Goal: Communication & Community: Answer question/provide support

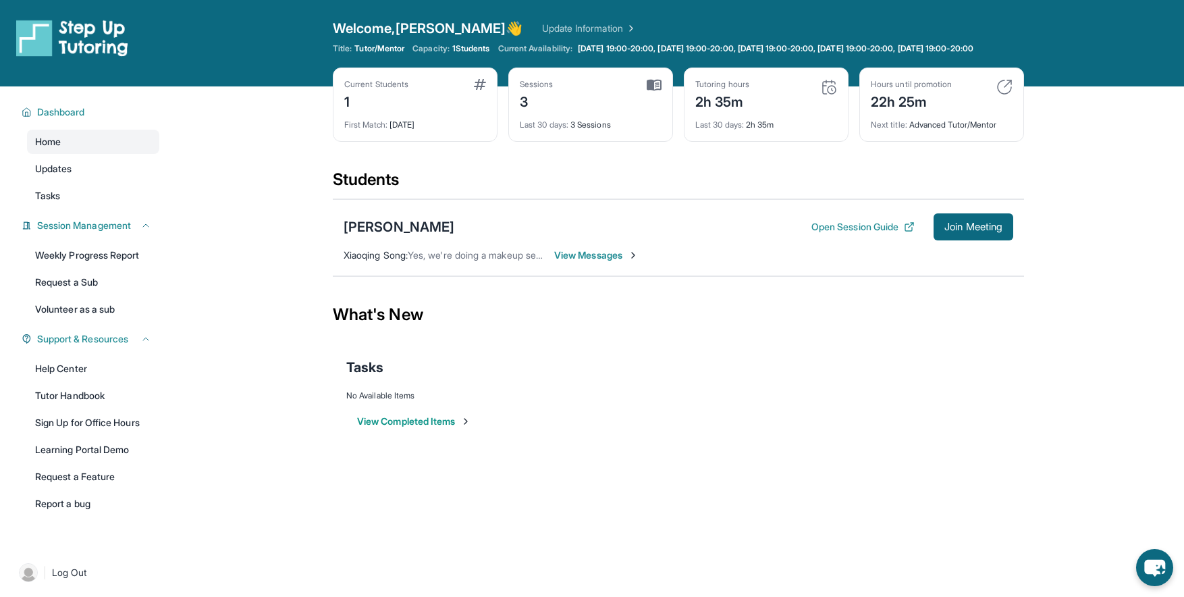
click at [610, 262] on span "View Messages" at bounding box center [596, 255] width 84 height 14
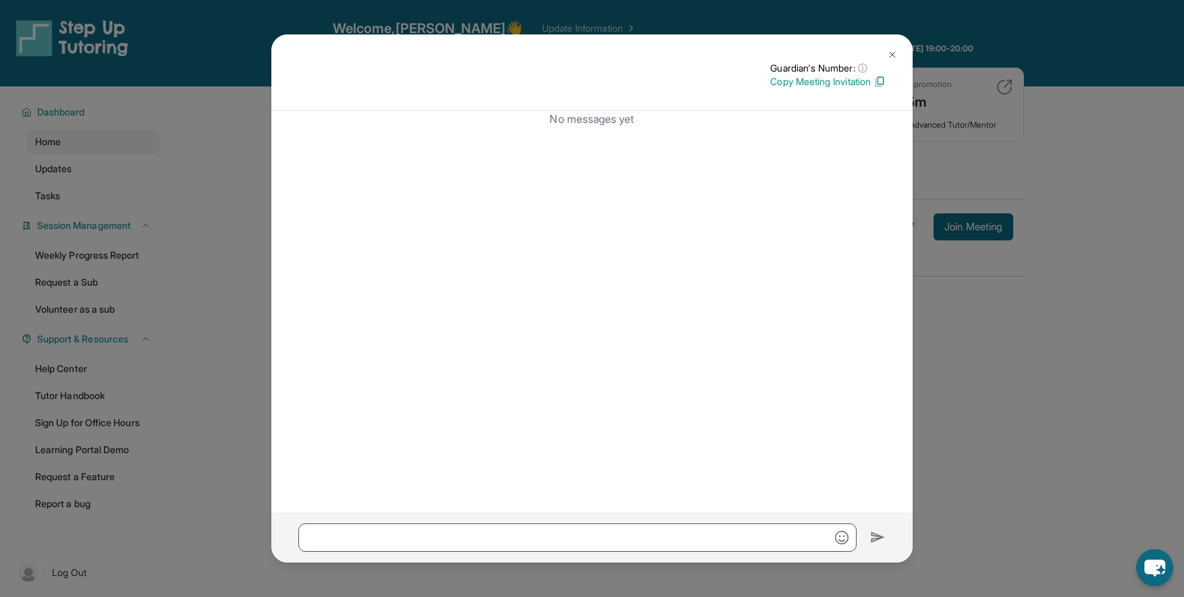
click at [891, 59] on img at bounding box center [892, 54] width 11 height 11
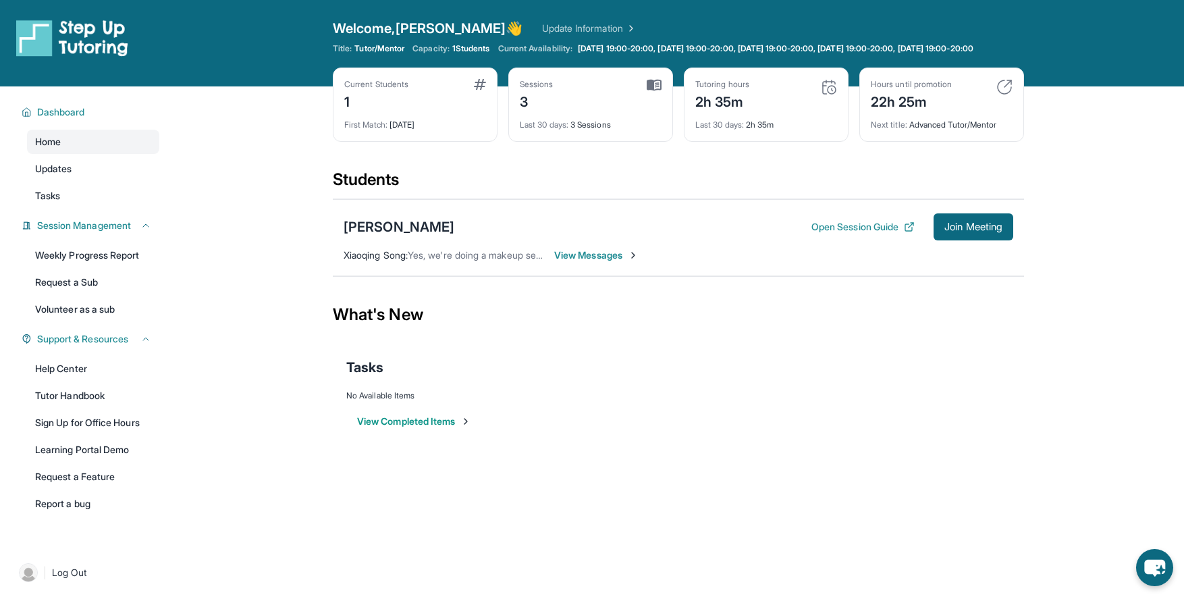
click at [496, 261] on span "Yes, we're doing a makeup session tonight @ 7, thanks!" at bounding box center [526, 254] width 236 height 11
click at [374, 236] on div "[PERSON_NAME]" at bounding box center [399, 226] width 111 height 19
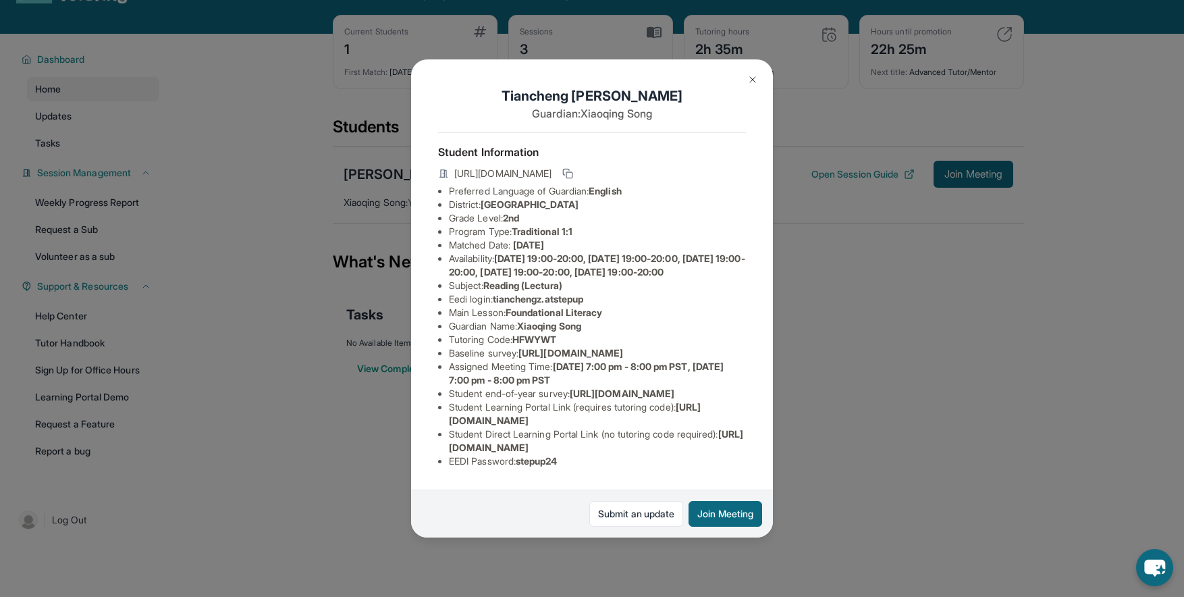
scroll to position [55, 0]
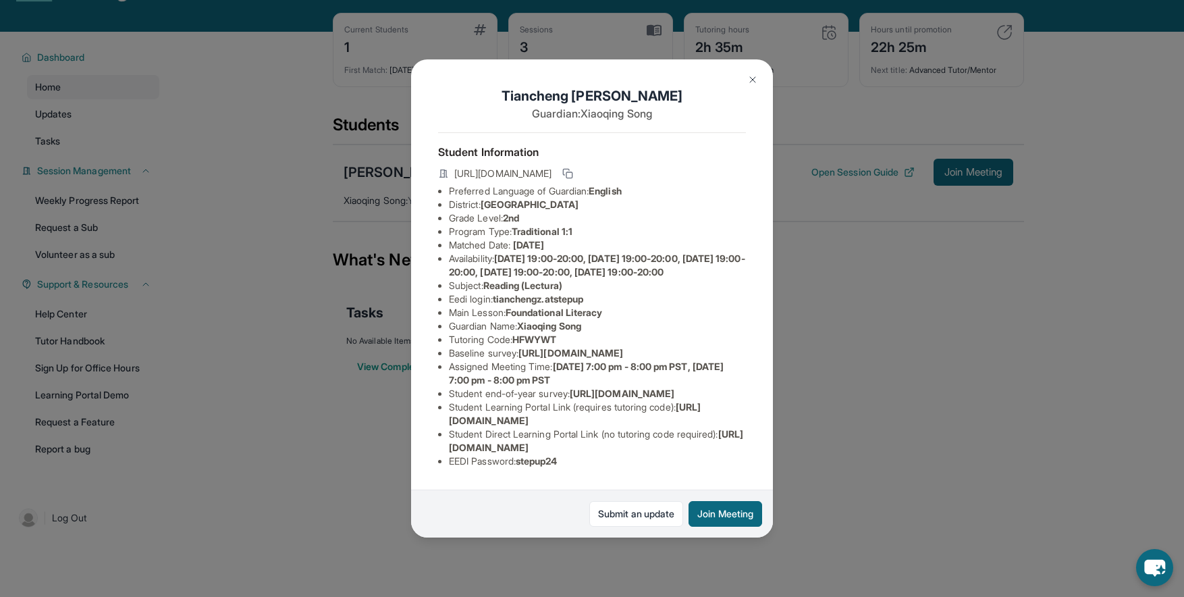
click at [877, 404] on div "Tiancheng Zhu Guardian: Xiaoqing Song Student Information https://student-porta…" at bounding box center [592, 298] width 1184 height 597
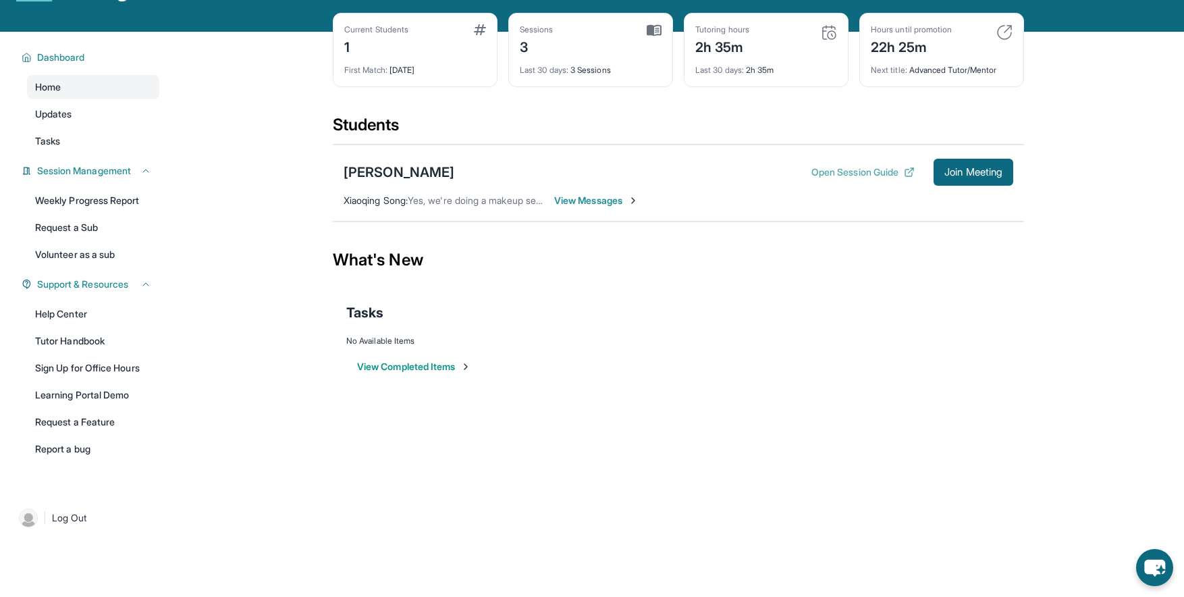
click at [862, 179] on button "Open Session Guide" at bounding box center [863, 172] width 103 height 14
click at [683, 346] on div "No Available Items" at bounding box center [678, 341] width 664 height 11
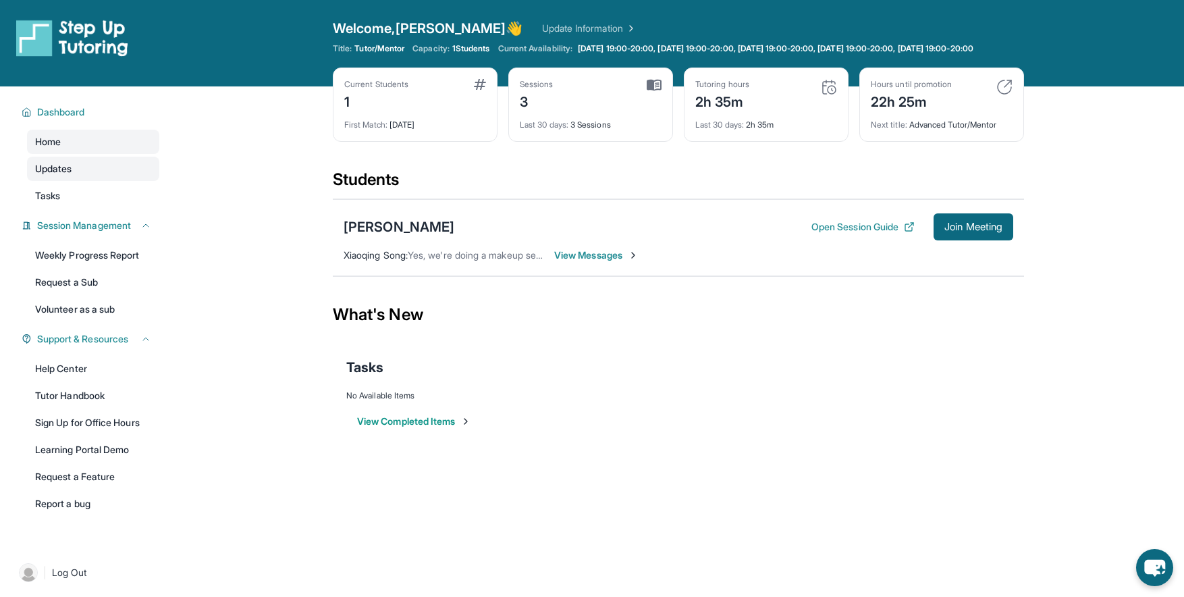
click at [72, 176] on span "Updates" at bounding box center [53, 169] width 37 height 14
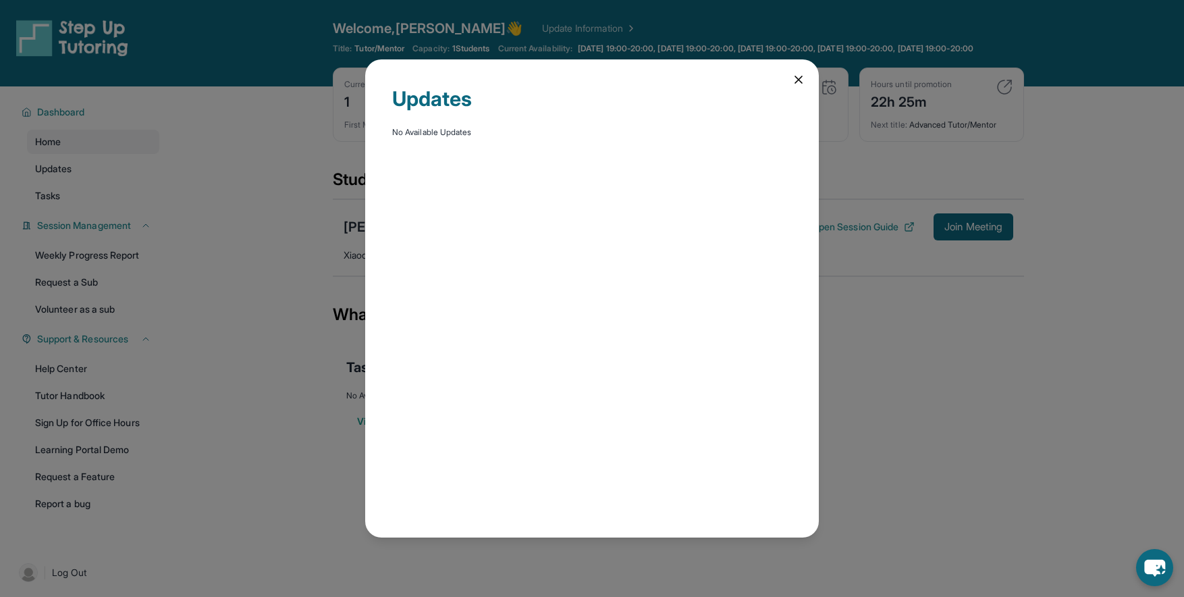
click at [797, 77] on icon at bounding box center [799, 80] width 14 height 14
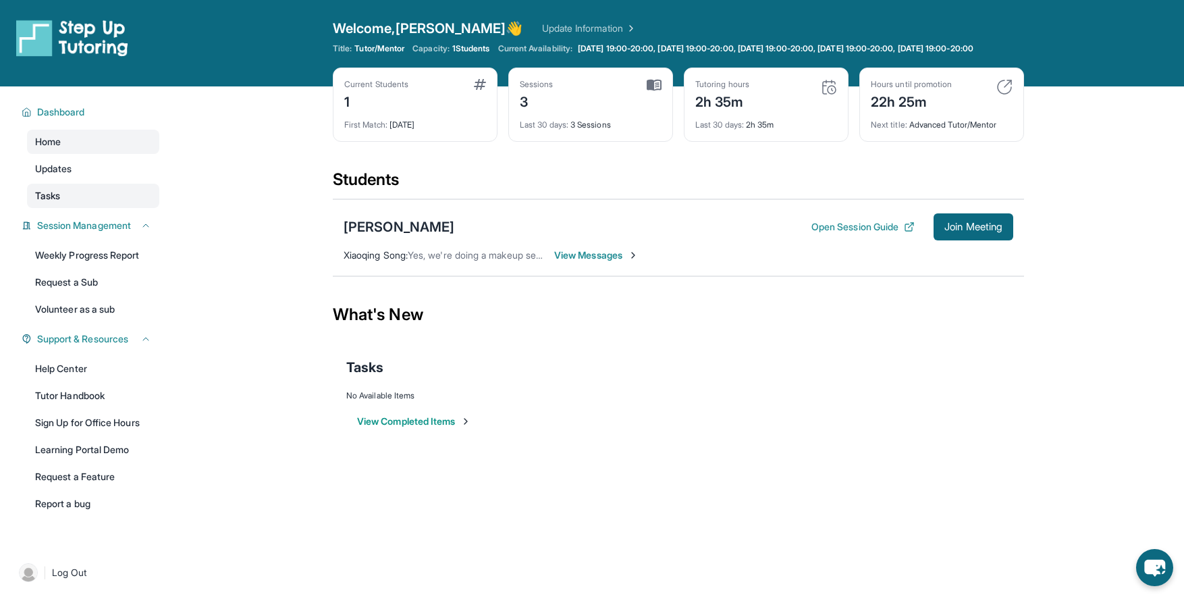
click at [105, 208] on link "Tasks" at bounding box center [93, 196] width 132 height 24
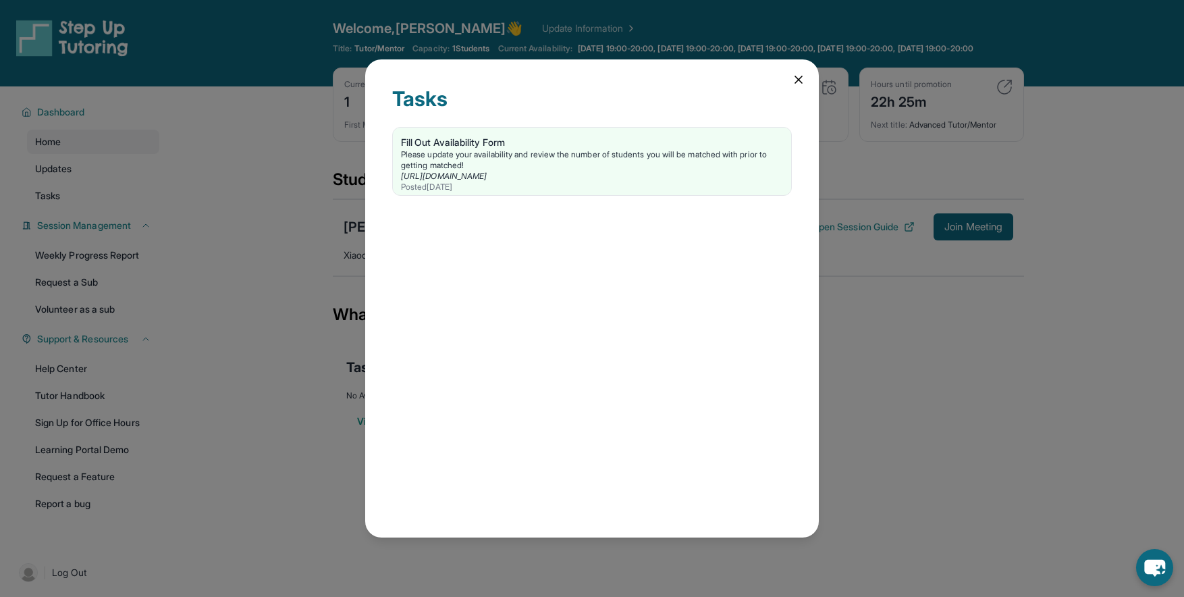
click at [799, 80] on icon at bounding box center [798, 79] width 7 height 7
